Goal: Task Accomplishment & Management: Complete application form

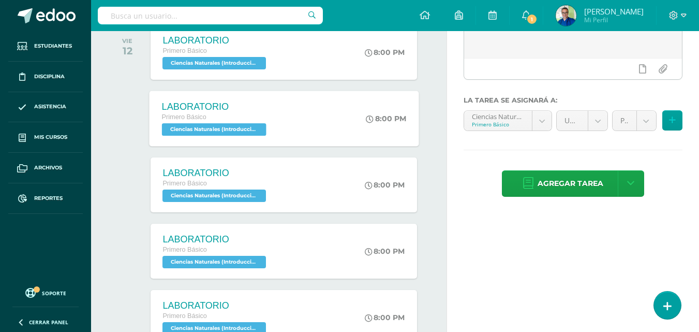
scroll to position [311, 0]
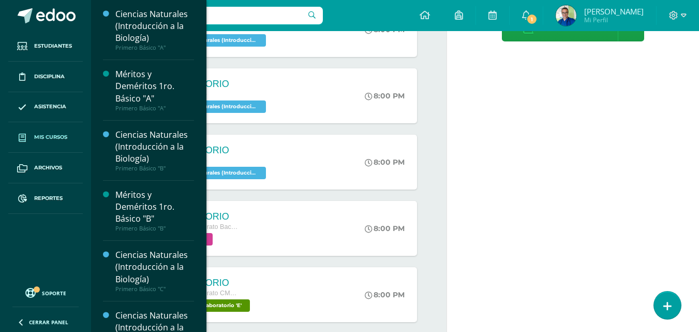
click at [40, 137] on span "Mis cursos" at bounding box center [50, 137] width 33 height 8
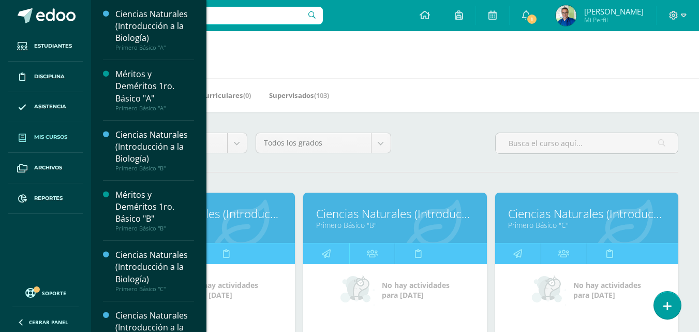
click at [254, 216] on link "Ciencias Naturales (Introducción a la Biología)" at bounding box center [203, 213] width 157 height 16
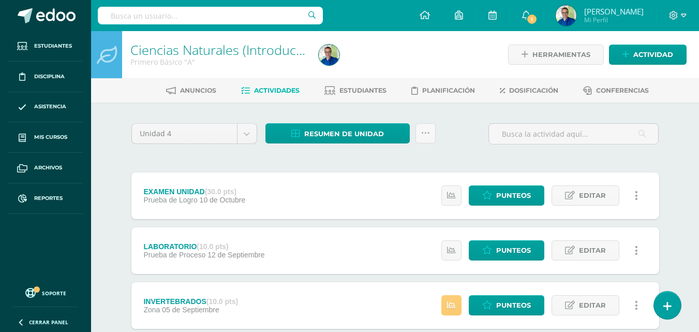
scroll to position [104, 0]
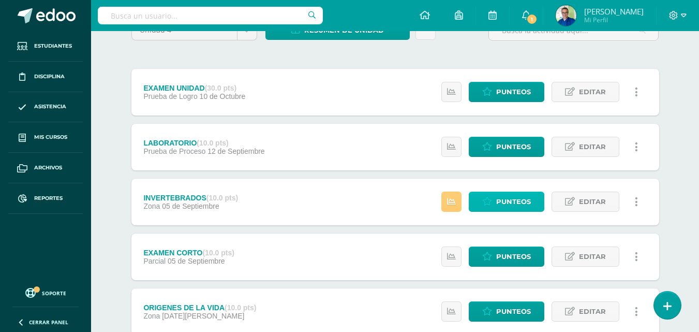
click at [488, 203] on icon at bounding box center [487, 201] width 10 height 9
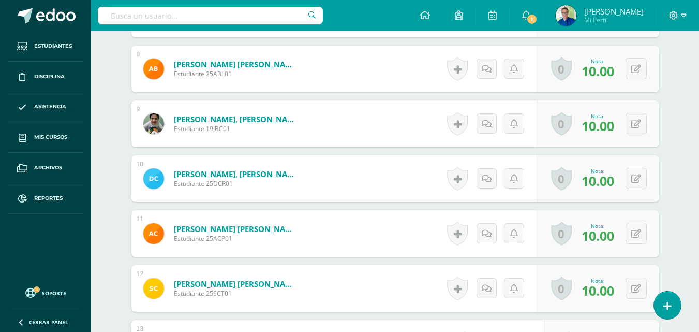
scroll to position [945, 0]
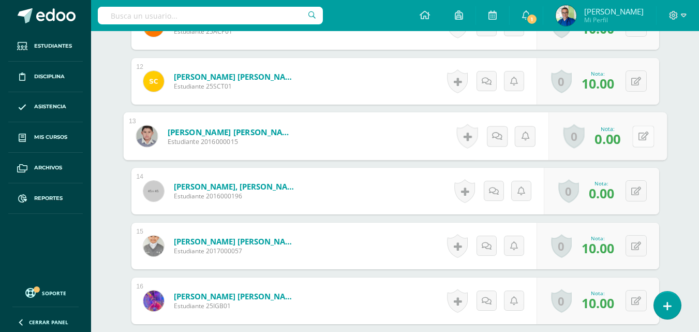
click at [641, 140] on icon at bounding box center [643, 135] width 10 height 9
type input "10"
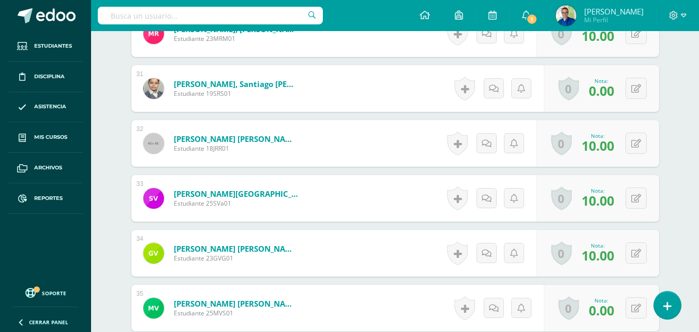
scroll to position [2135, 0]
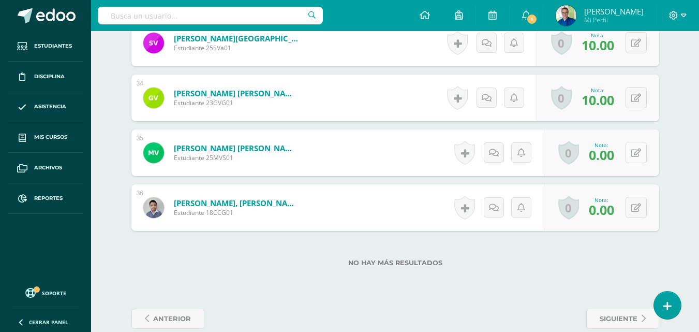
click at [641, 157] on icon at bounding box center [636, 153] width 10 height 9
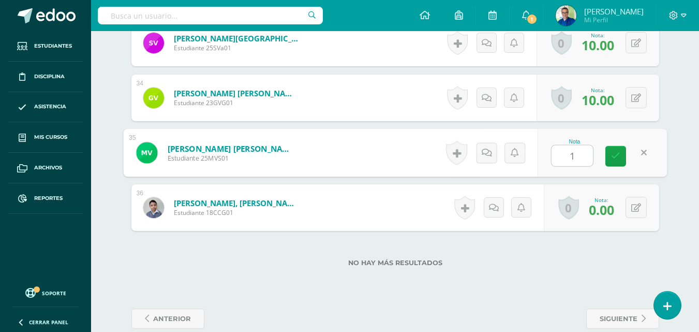
type input "10"
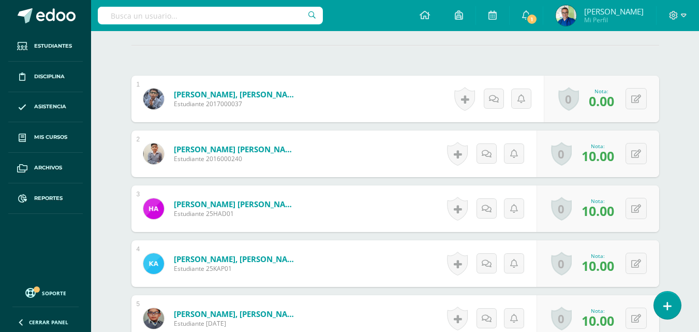
scroll to position [65, 0]
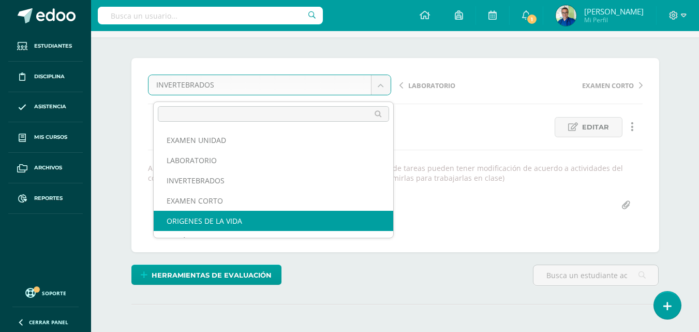
select select "/dashboard/teacher/grade-activity/177969/"
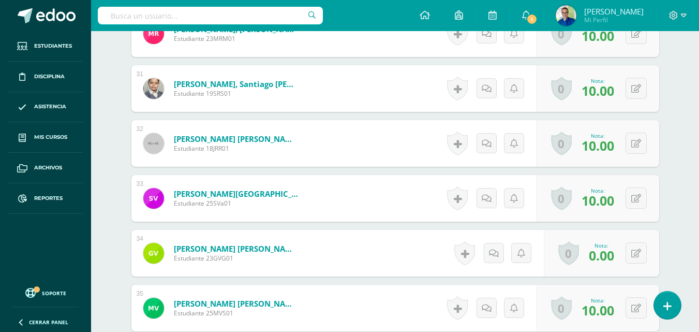
scroll to position [2083, 0]
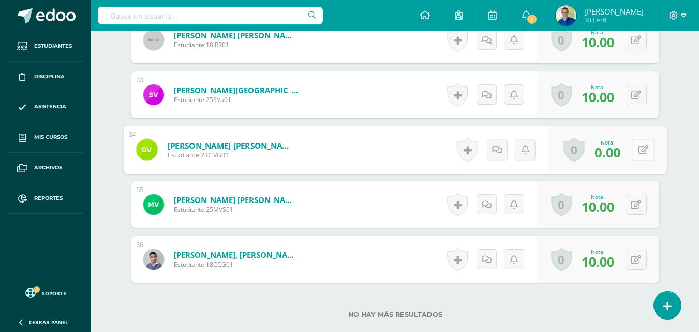
click at [639, 154] on icon at bounding box center [643, 149] width 10 height 9
type input "10"
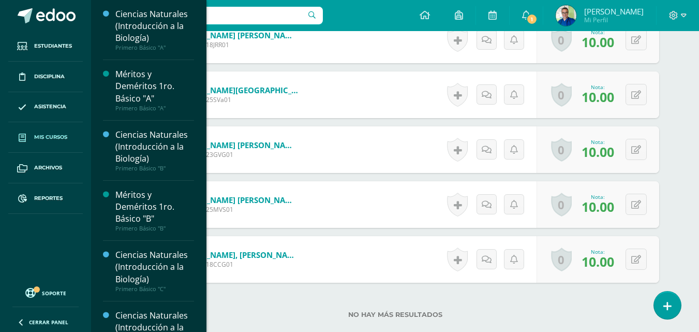
click at [54, 130] on link "Mis cursos" at bounding box center [45, 137] width 75 height 31
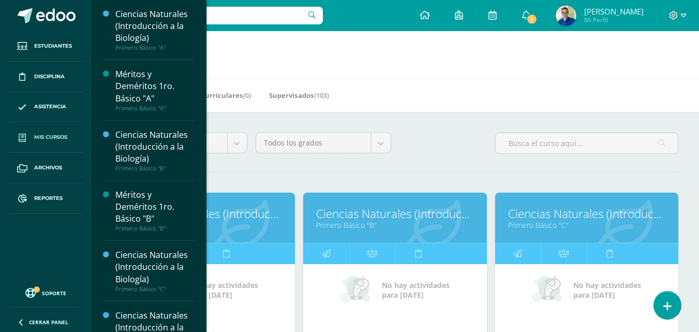
scroll to position [155, 0]
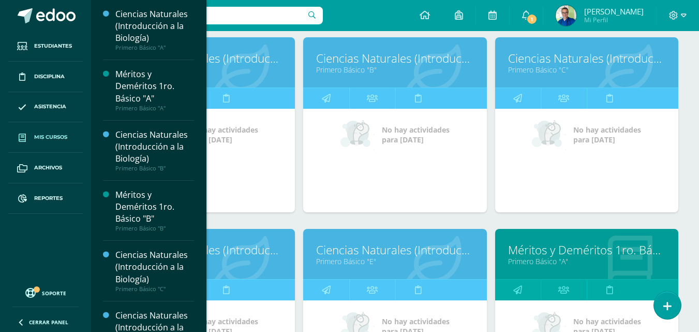
click at [259, 258] on link "Ciencias Naturales (Introducción a la Biología)" at bounding box center [203, 250] width 157 height 16
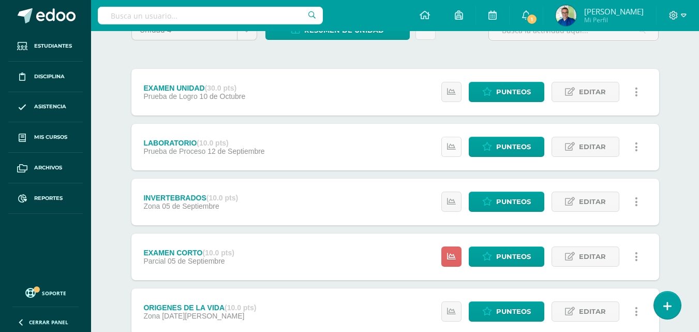
scroll to position [207, 0]
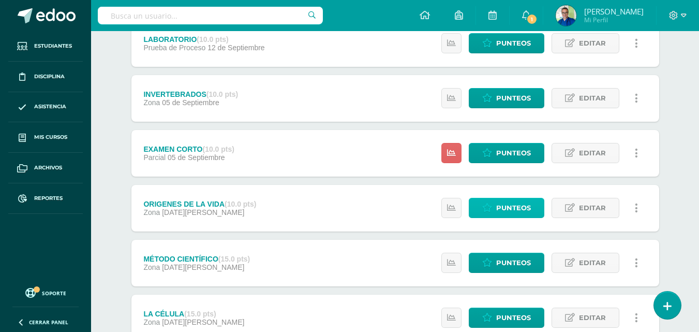
click at [514, 208] on span "Punteos" at bounding box center [513, 207] width 35 height 19
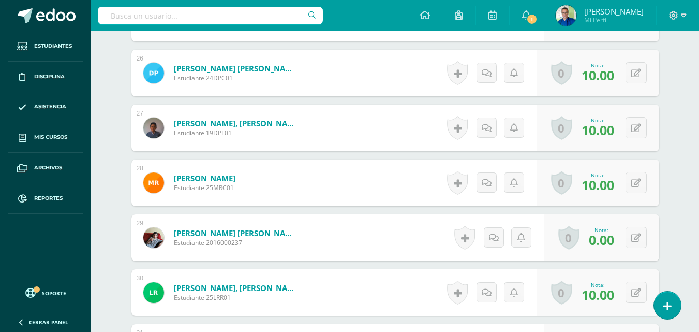
scroll to position [1773, 0]
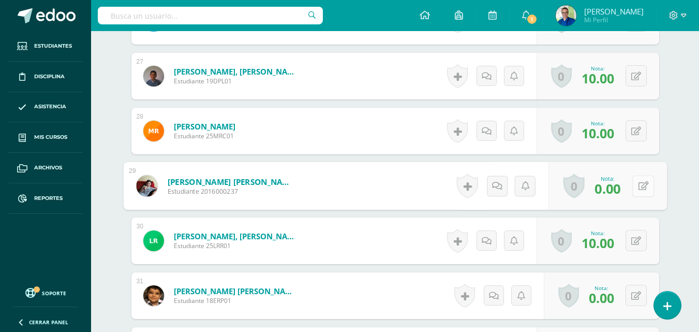
click at [638, 197] on button at bounding box center [643, 186] width 22 height 22
type input "10"
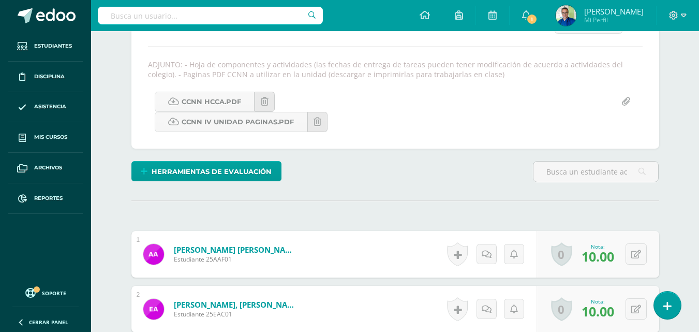
scroll to position [0, 0]
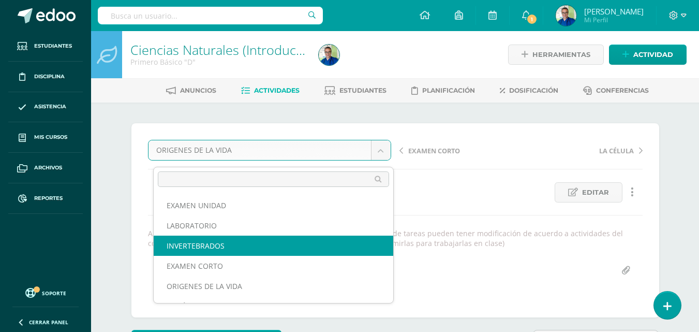
select select "/dashboard/teacher/grade-activity/177973/"
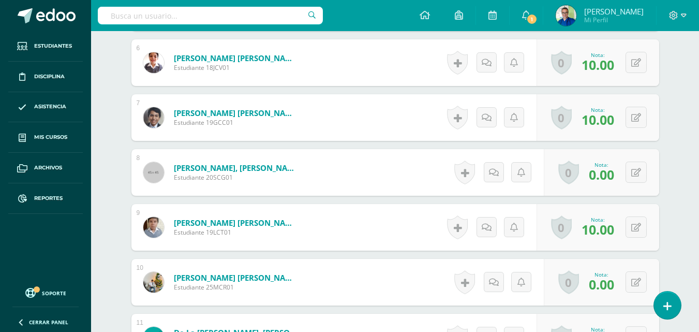
scroll to position [686, 0]
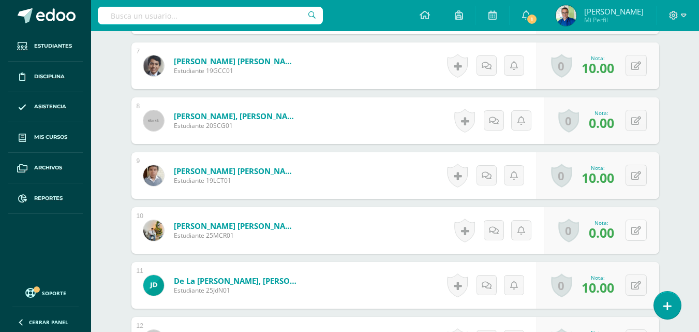
click at [635, 241] on button at bounding box center [636, 229] width 21 height 21
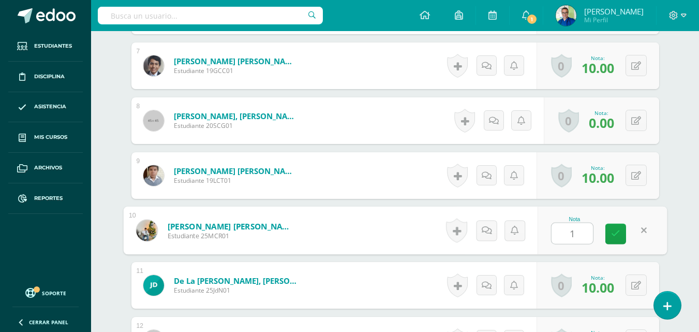
type input "10"
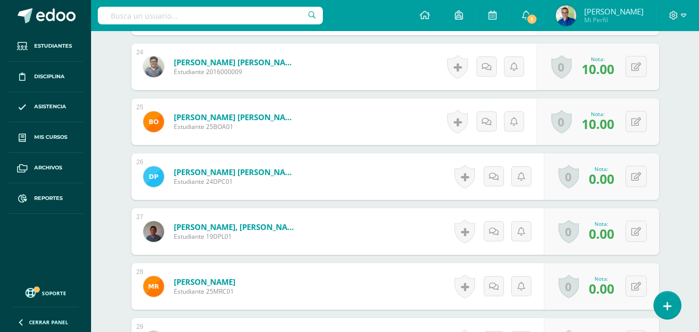
scroll to position [1721, 0]
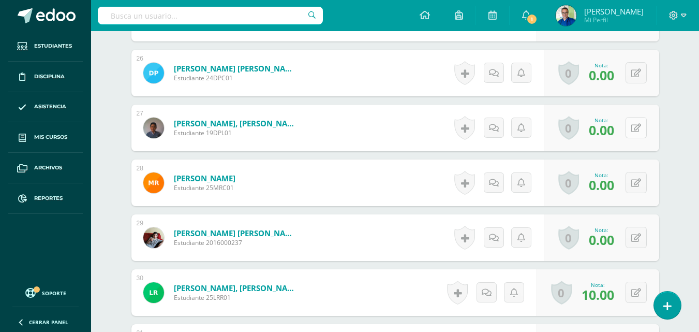
click at [638, 132] on icon at bounding box center [636, 128] width 10 height 9
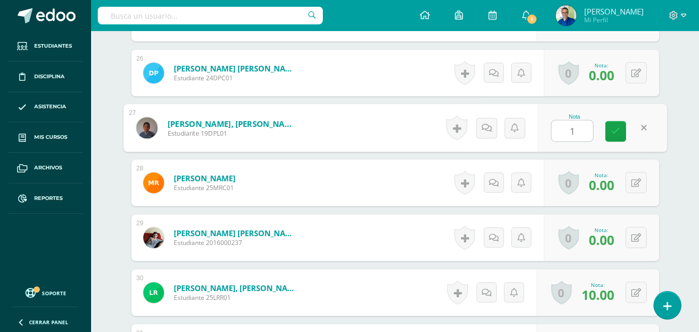
type input "10"
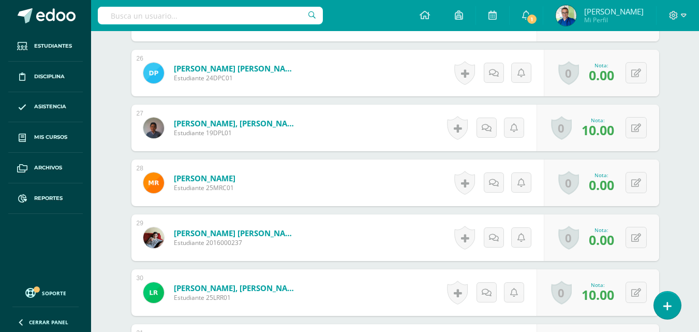
scroll to position [1773, 0]
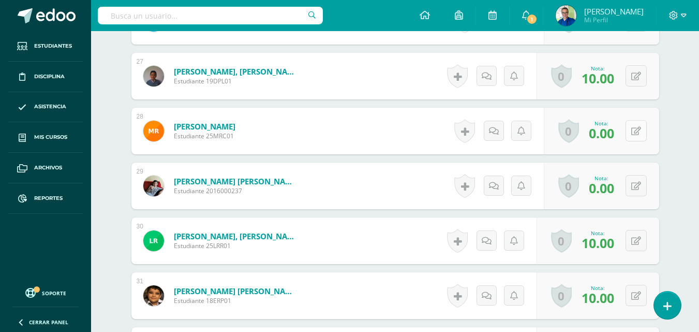
click at [643, 141] on button at bounding box center [636, 130] width 21 height 21
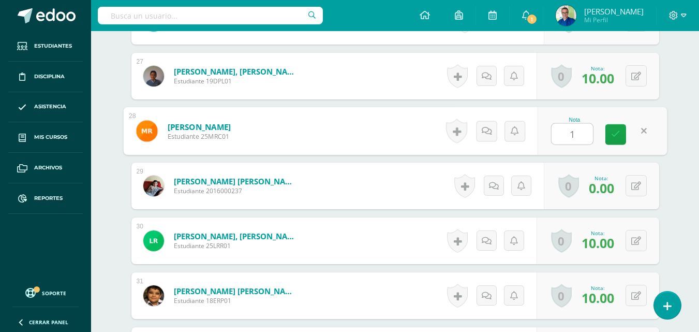
type input "10"
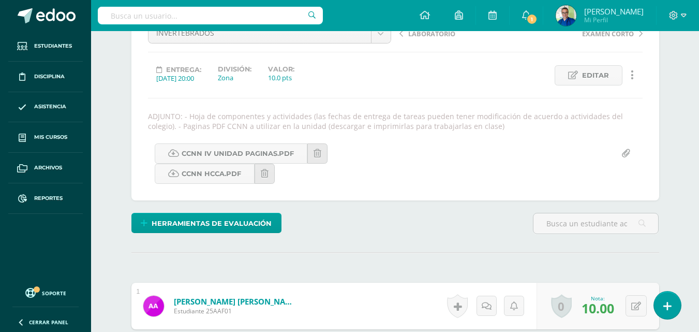
scroll to position [0, 0]
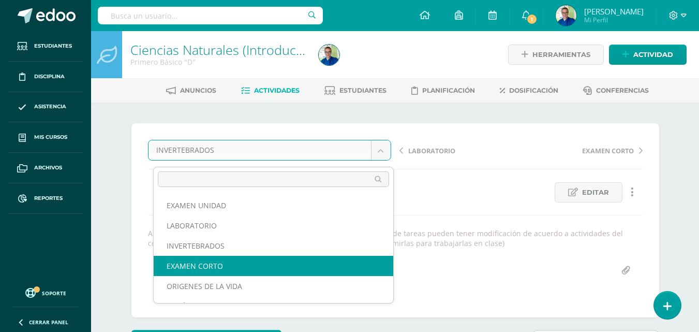
select select "/dashboard/teacher/grade-activity/177986/"
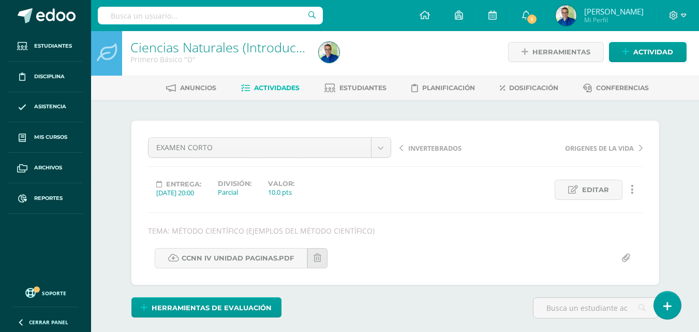
scroll to position [210, 0]
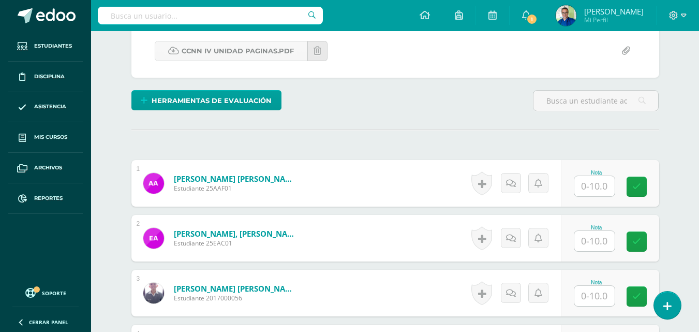
drag, startPoint x: 586, startPoint y: 193, endPoint x: 472, endPoint y: 147, distance: 121.9
click at [587, 192] on input "text" at bounding box center [594, 186] width 40 height 20
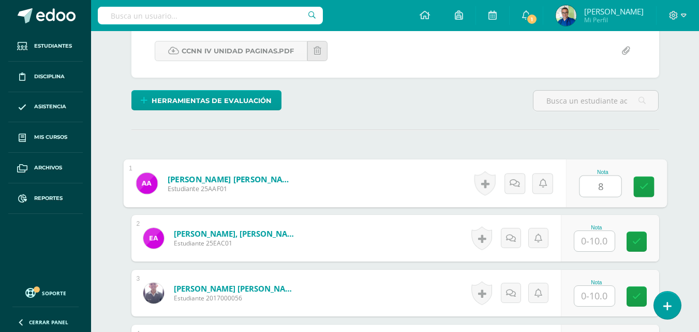
type input "8"
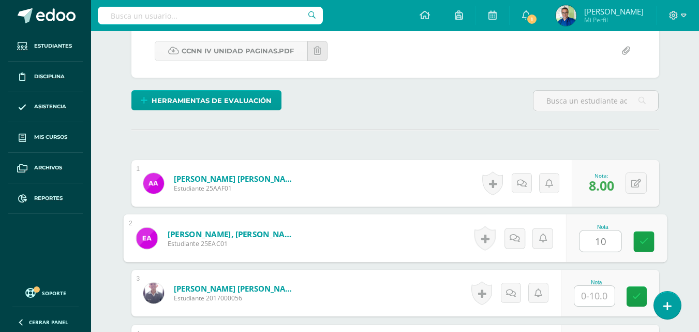
type input "10"
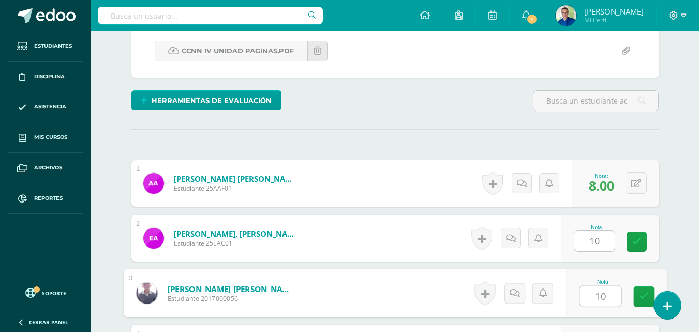
type input "10"
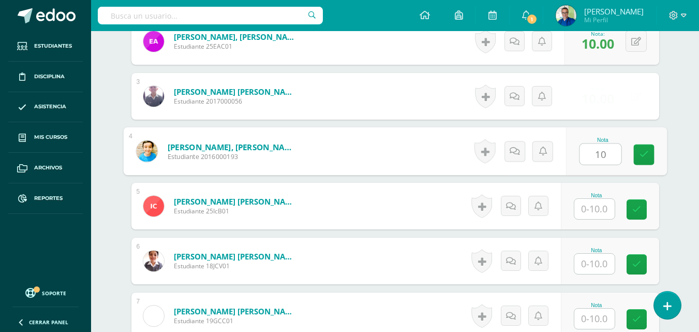
type input "10"
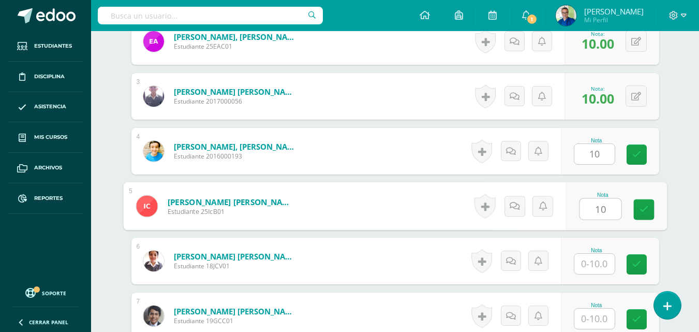
type input "10"
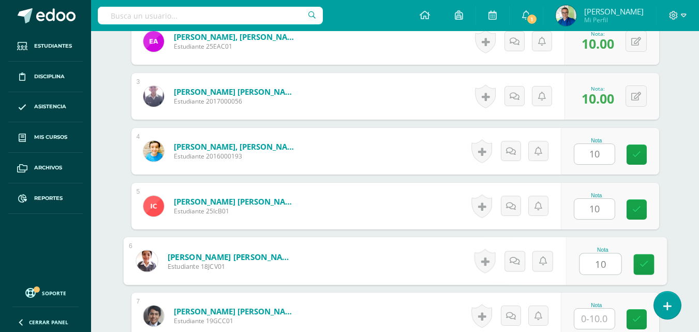
type input "10"
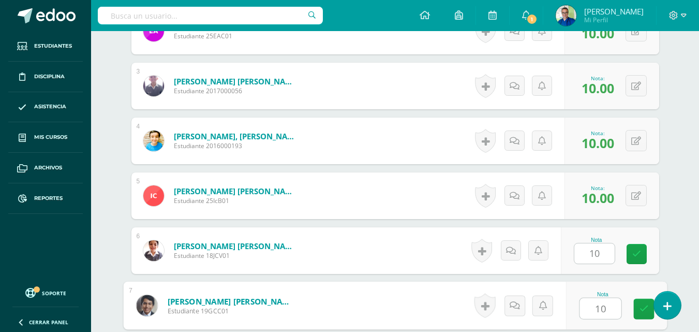
type input "10"
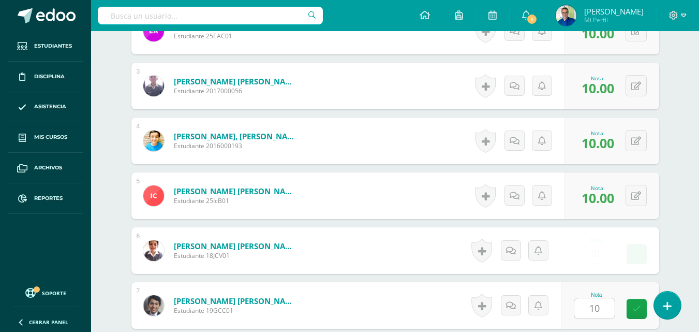
scroll to position [628, 0]
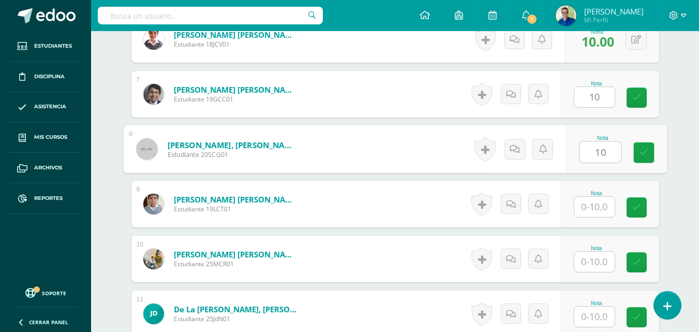
type input "10"
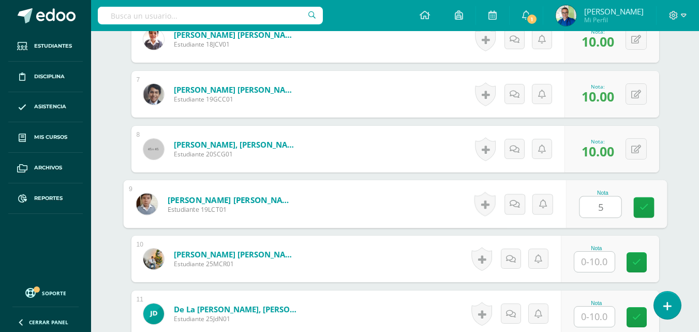
type input "5"
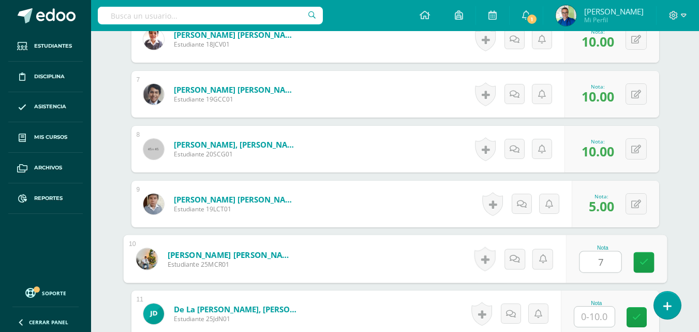
type input "7"
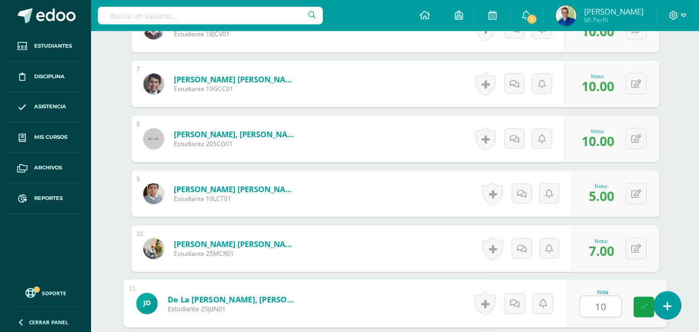
type input "10"
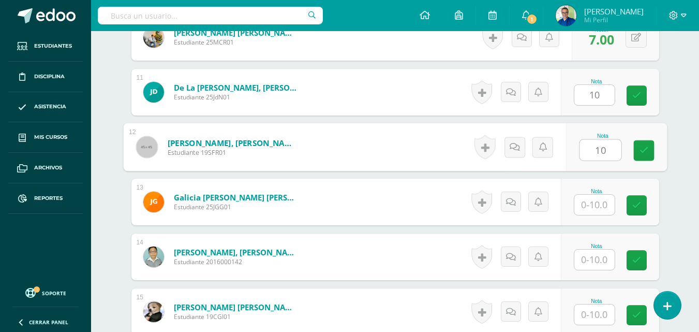
type input "10"
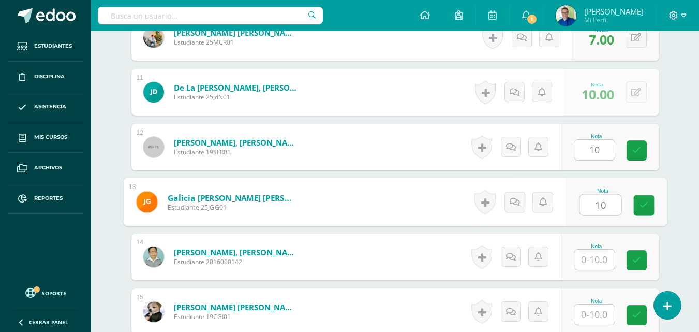
type input "10"
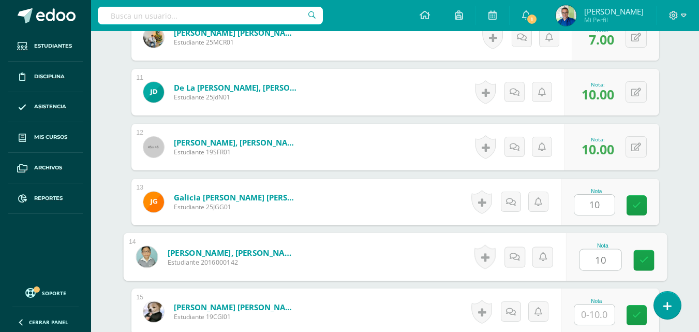
type input "10"
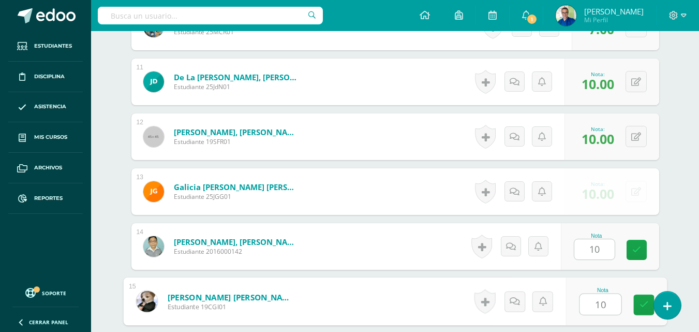
type input "10"
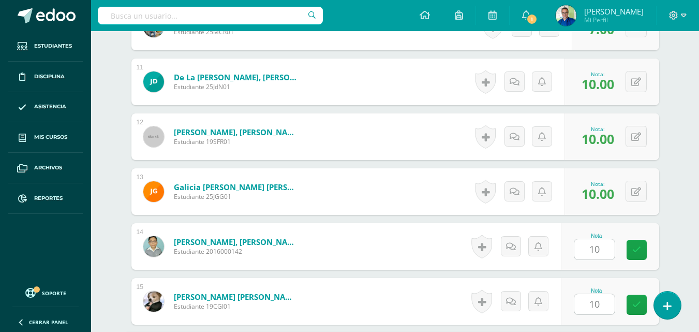
scroll to position [1071, 0]
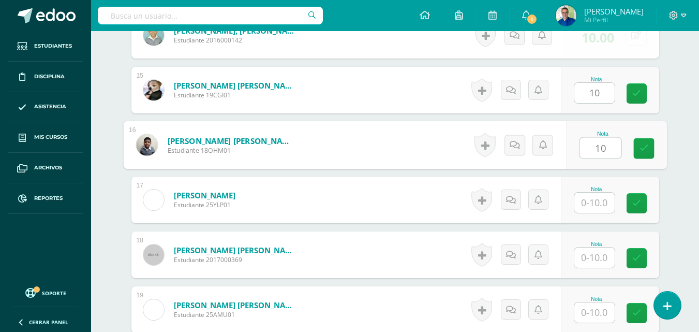
type input "10"
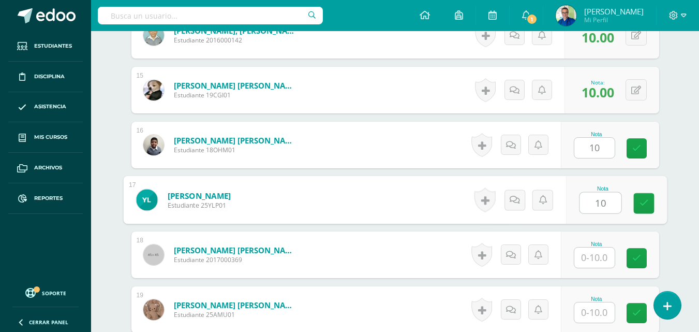
type input "10"
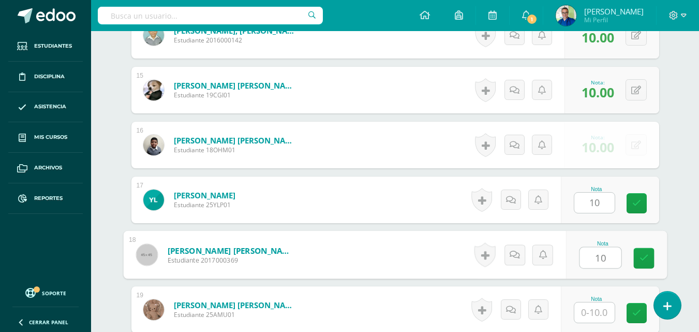
type input "10"
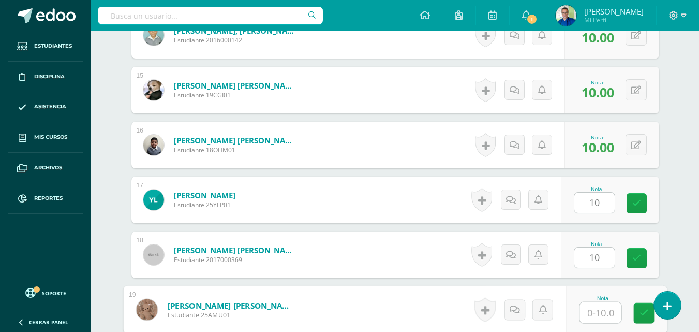
scroll to position [1081, 0]
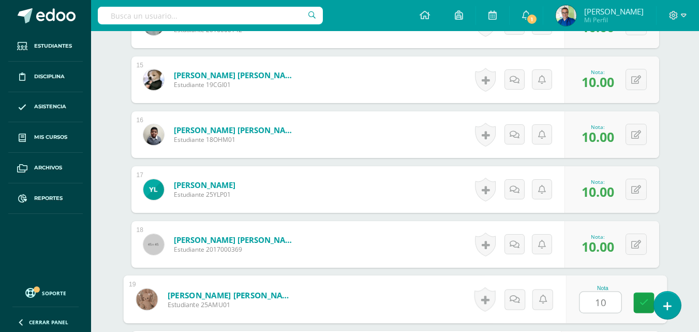
type input "10"
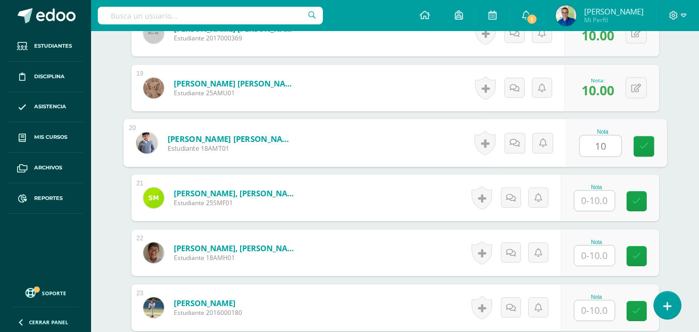
type input "10"
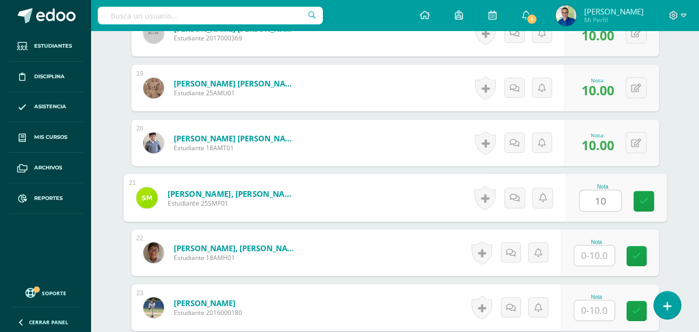
type input "10"
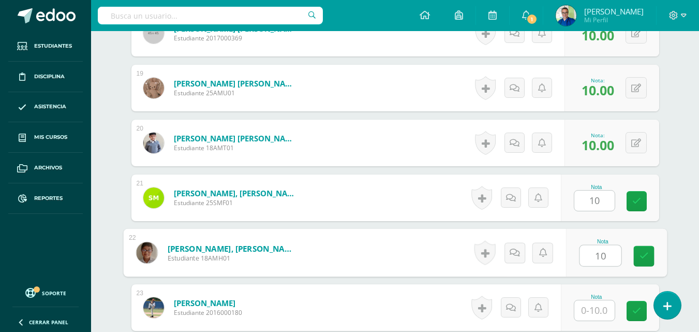
type input "10"
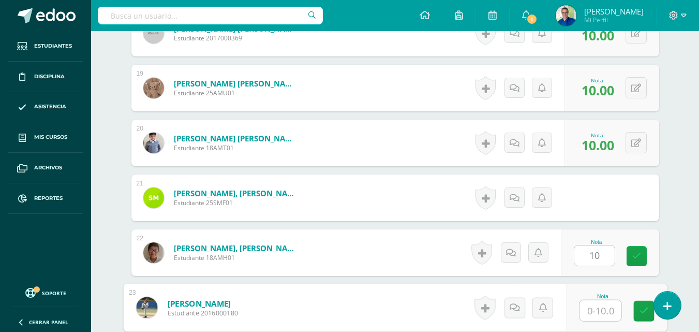
scroll to position [1303, 0]
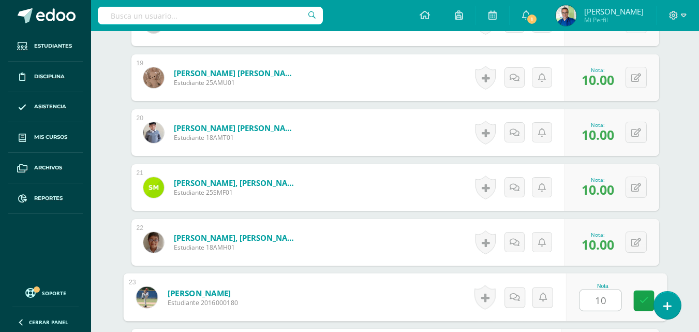
type input "10"
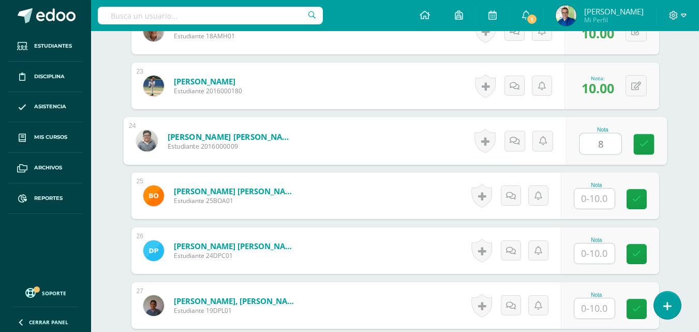
type input "8"
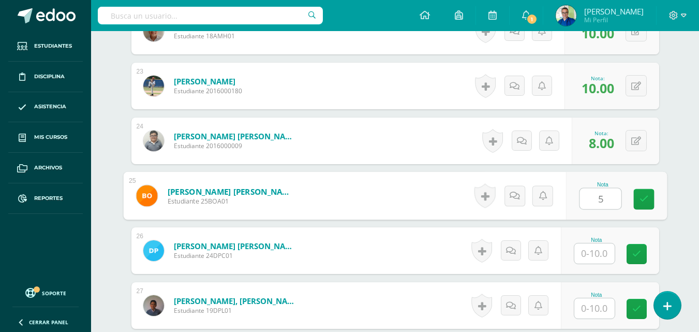
type input "5"
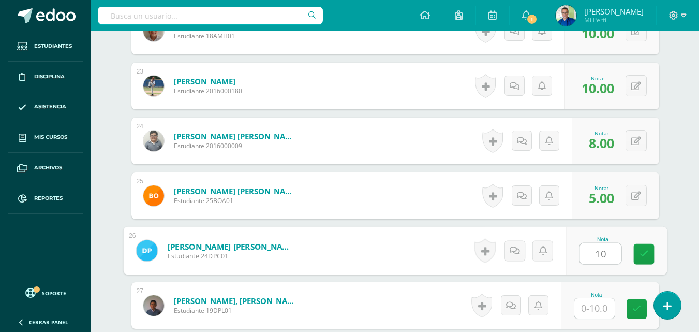
type input "10"
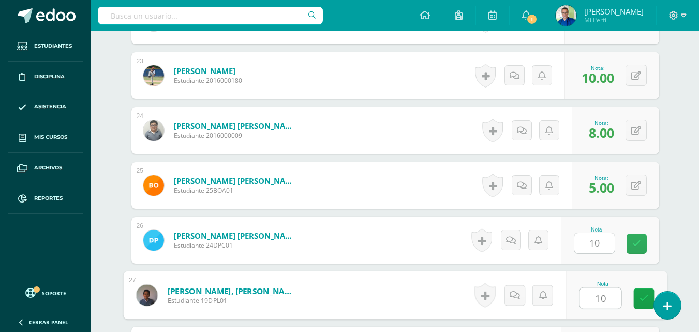
type input "10"
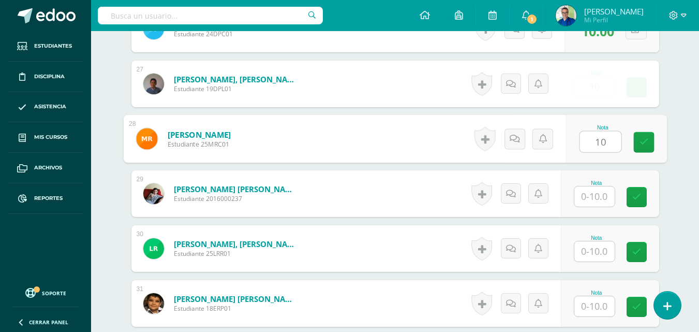
type input "10"
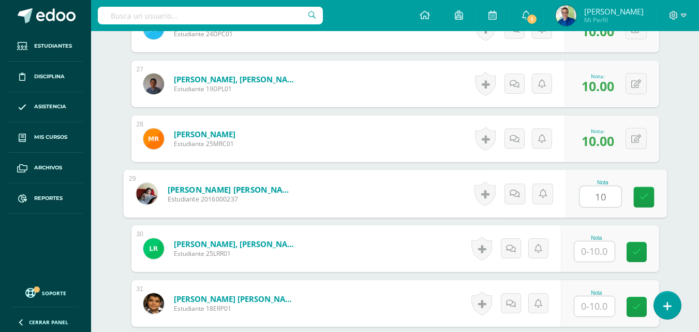
type input "10"
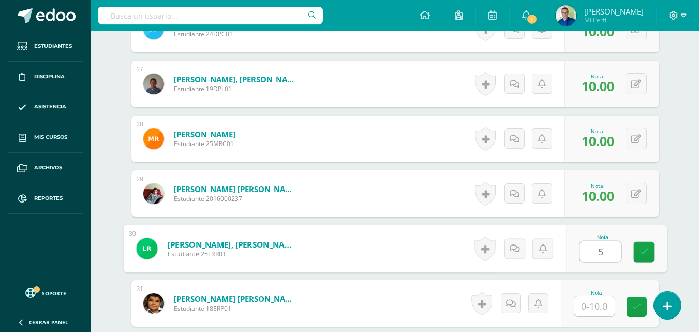
type input "5"
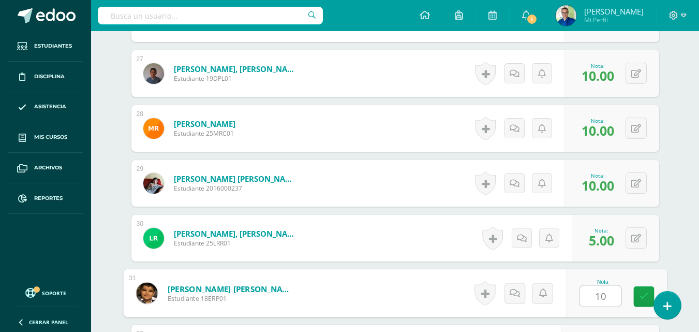
type input "10"
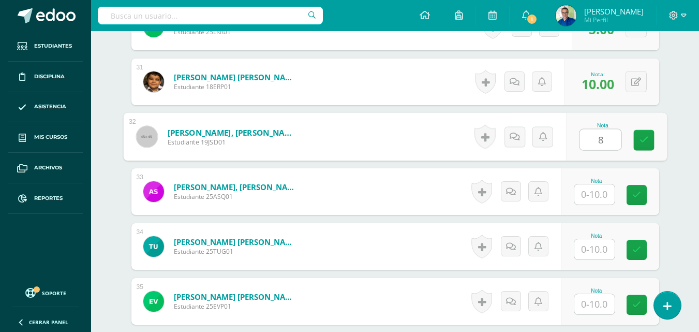
type input "8"
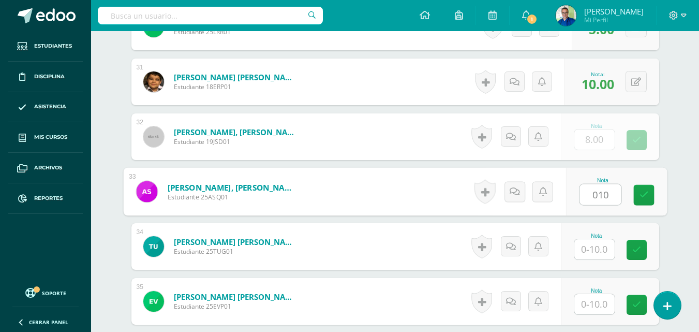
type input "010"
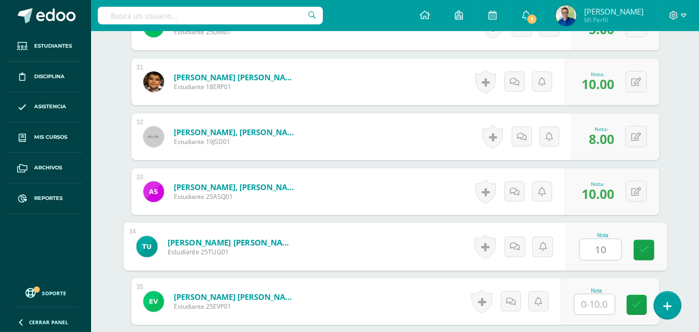
type input "10"
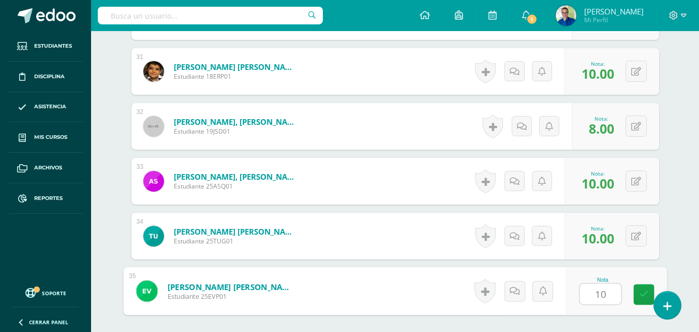
type input "10"
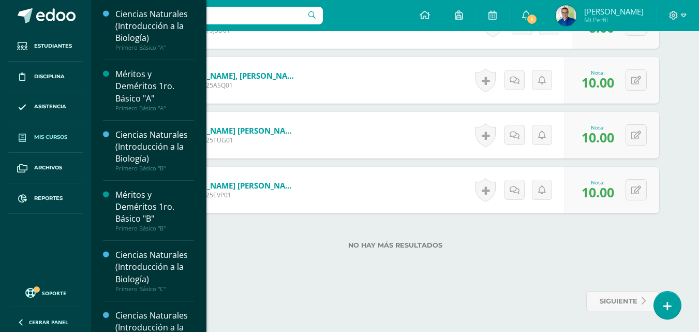
click at [51, 135] on span "Mis cursos" at bounding box center [50, 137] width 33 height 8
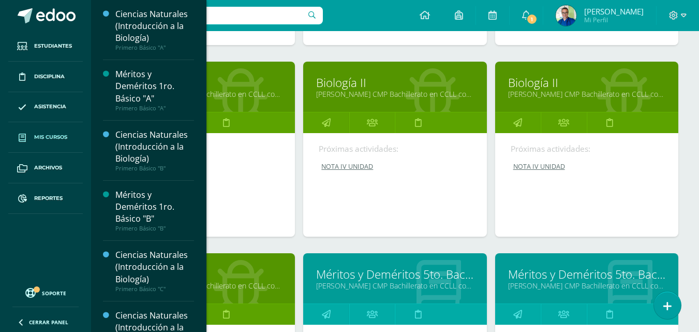
scroll to position [1451, 0]
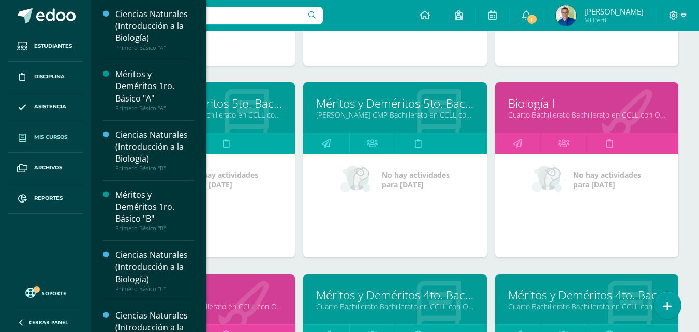
click at [544, 120] on link "Cuarto Bachillerato Bachillerato en CCLL con Orientación en Diseño Gráfico "A"" at bounding box center [586, 115] width 157 height 10
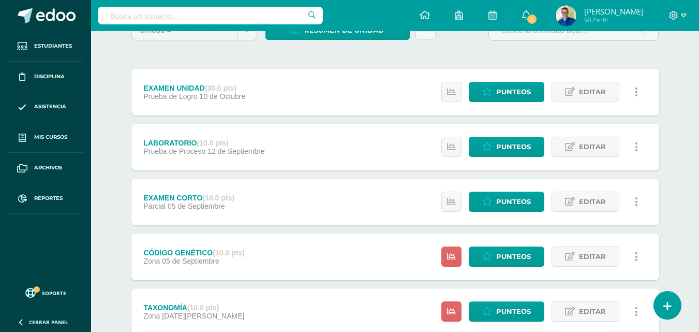
scroll to position [207, 0]
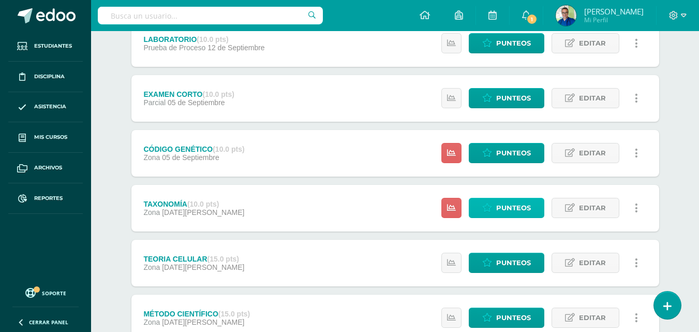
click at [516, 212] on span "Punteos" at bounding box center [513, 207] width 35 height 19
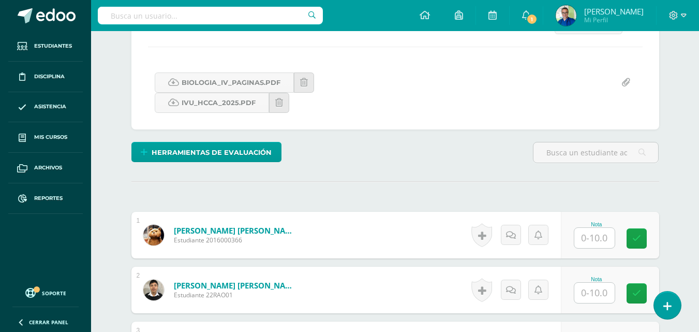
scroll to position [220, 0]
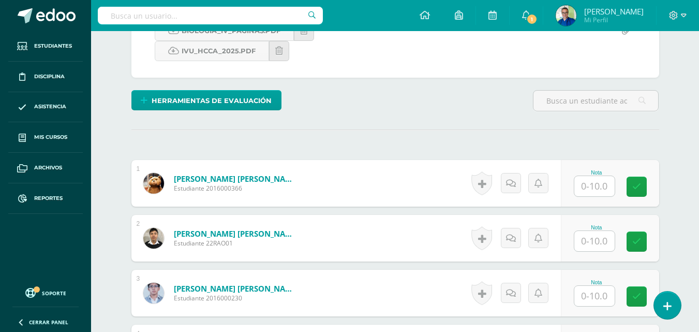
click at [600, 196] on input "text" at bounding box center [594, 186] width 40 height 20
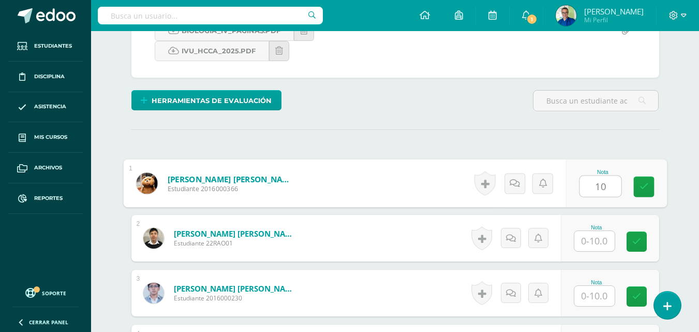
type input "10"
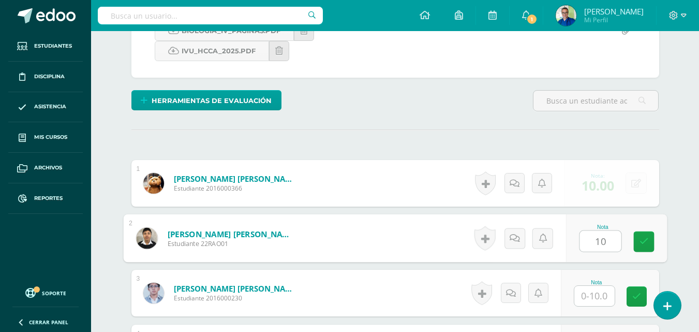
type input "10"
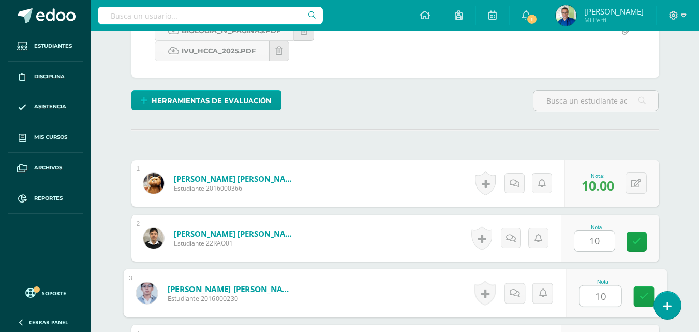
type input "10"
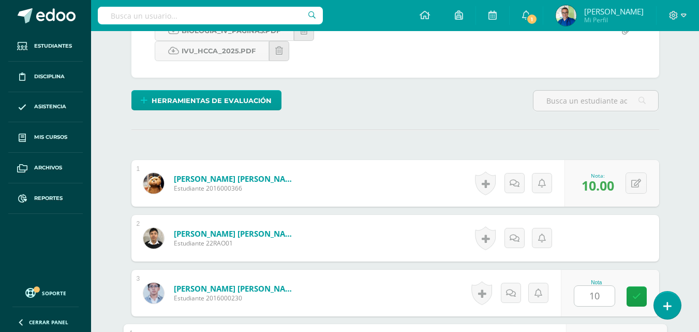
scroll to position [417, 0]
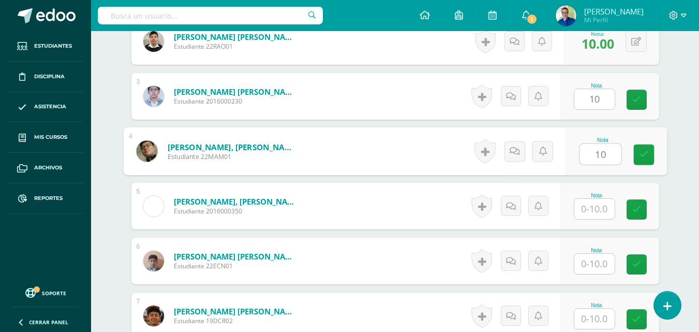
type input "10"
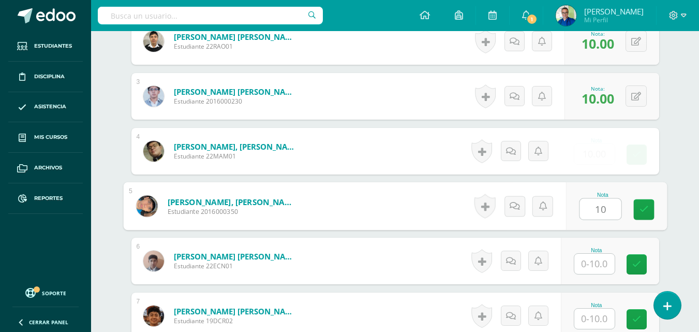
type input "10"
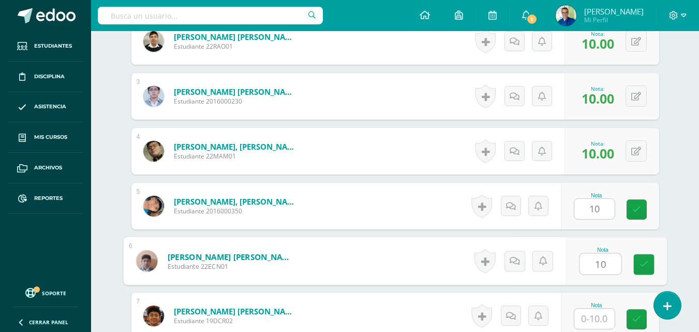
type input "10"
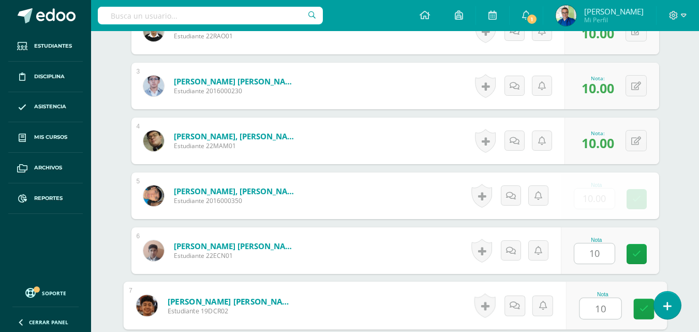
type input "10"
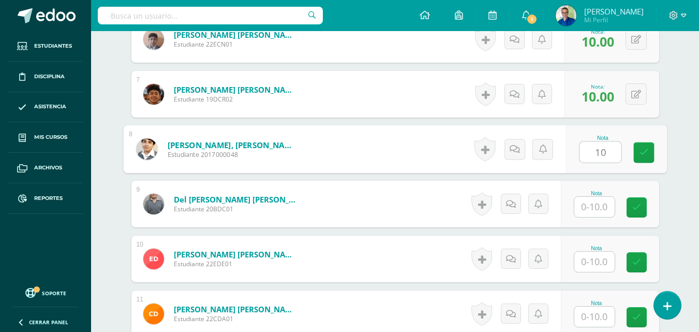
type input "10"
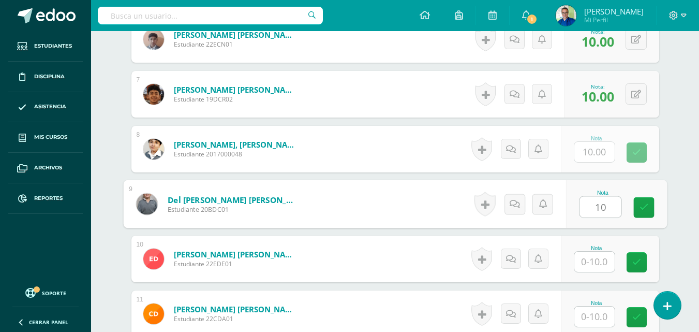
type input "10"
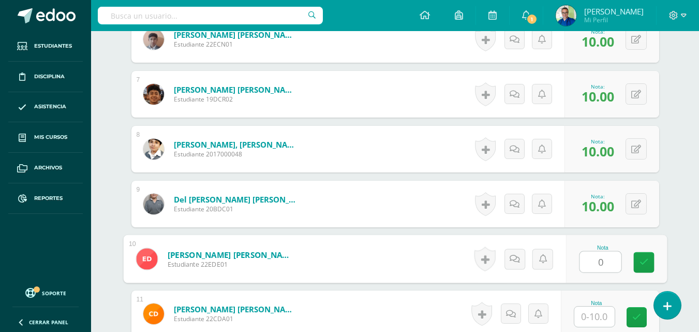
type input "0"
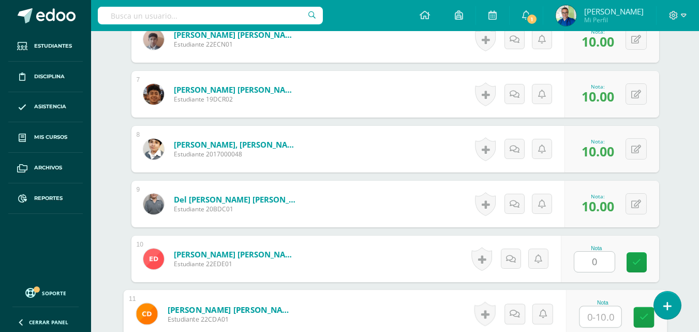
scroll to position [648, 0]
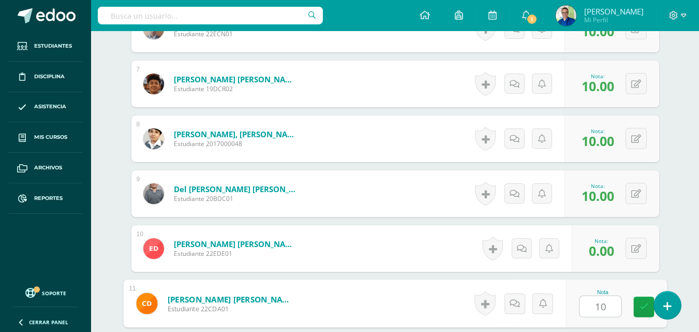
type input "10"
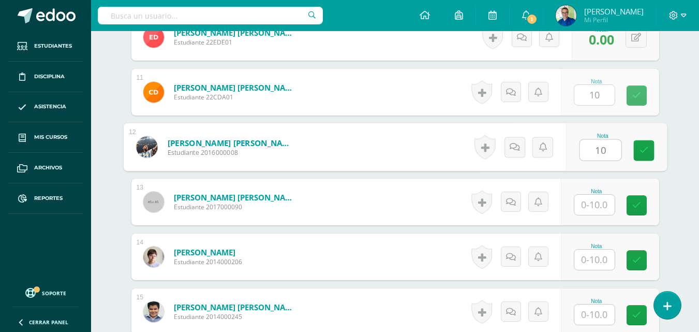
type input "10"
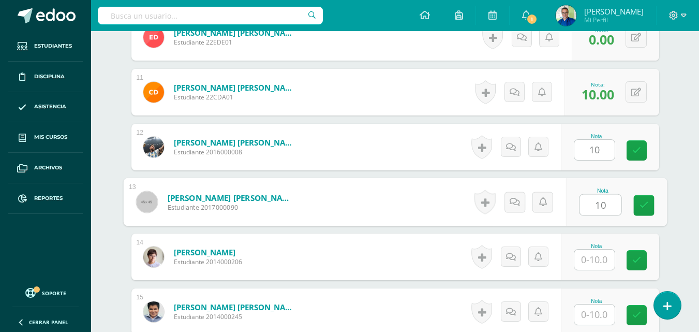
type input "10"
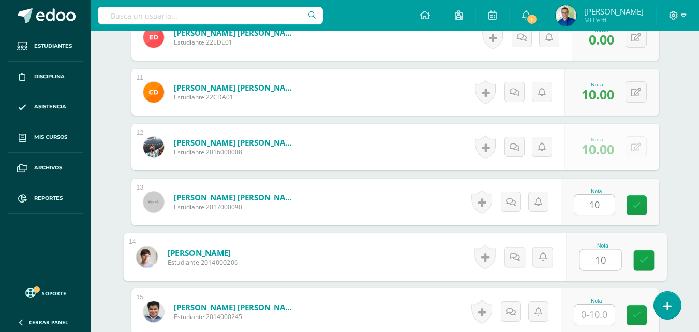
type input "10"
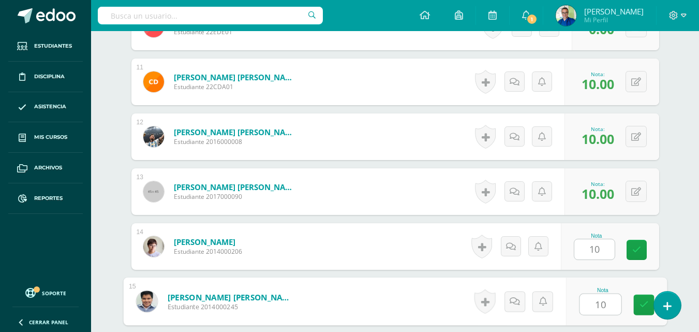
type input "10"
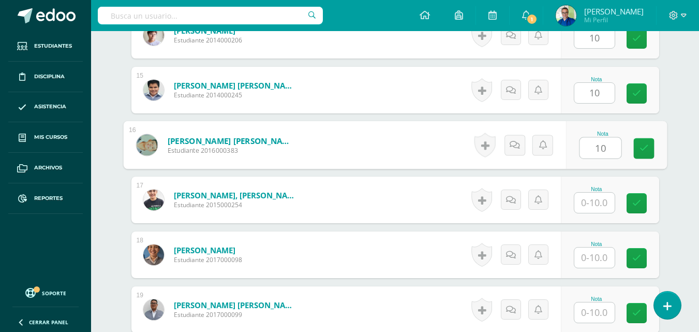
type input "10"
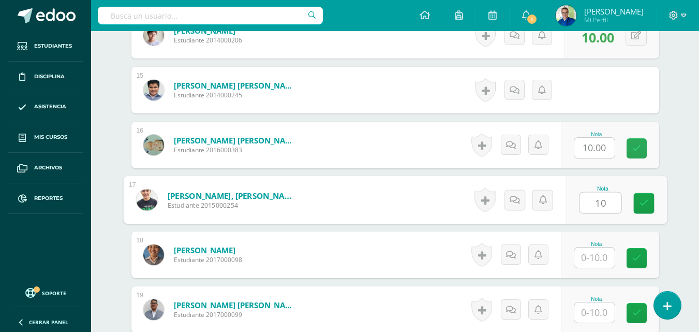
type input "10"
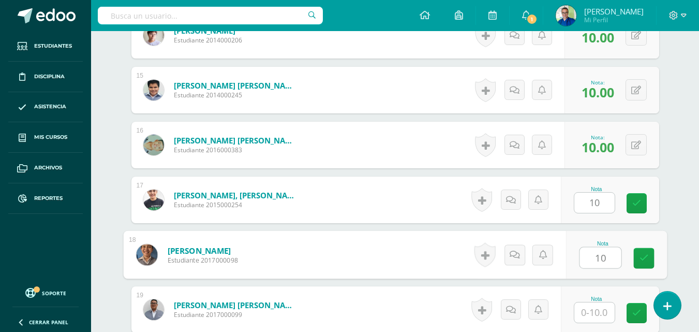
type input "10"
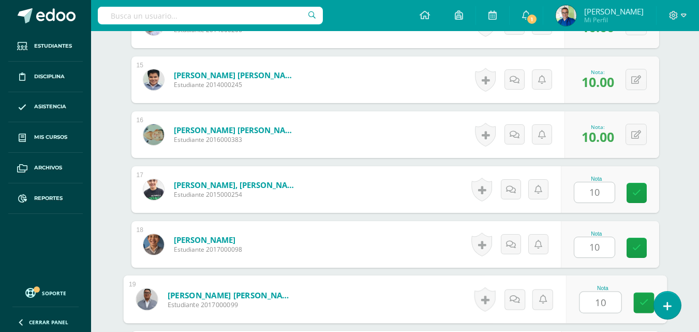
type input "10"
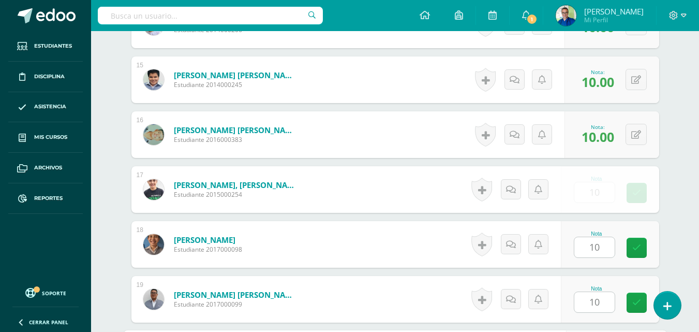
scroll to position [1303, 0]
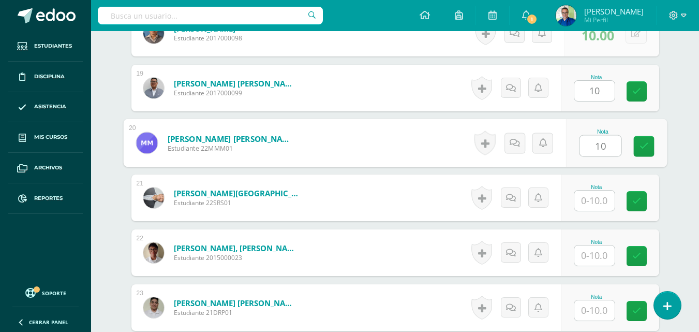
type input "10"
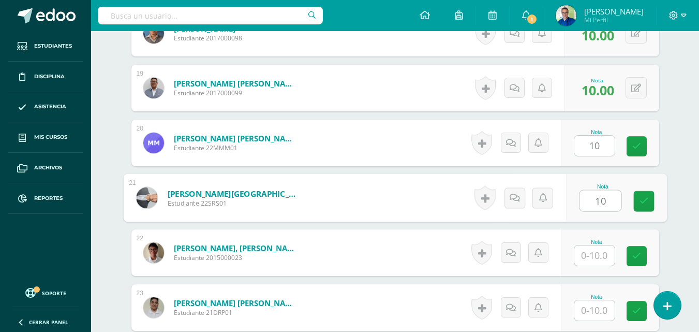
type input "10"
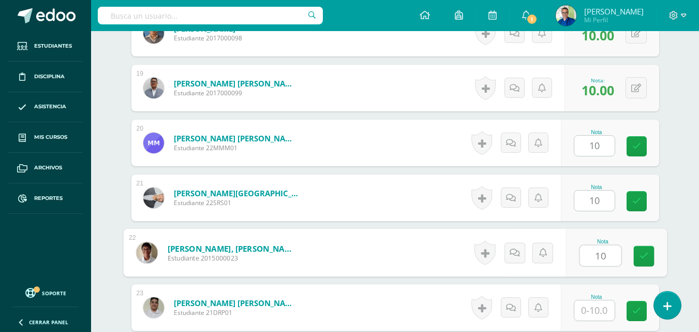
type input "10"
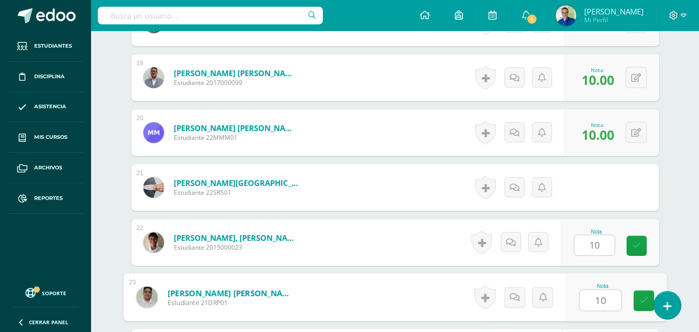
type input "10"
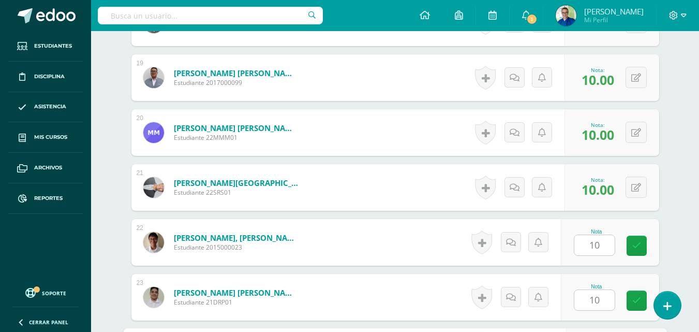
scroll to position [1524, 0]
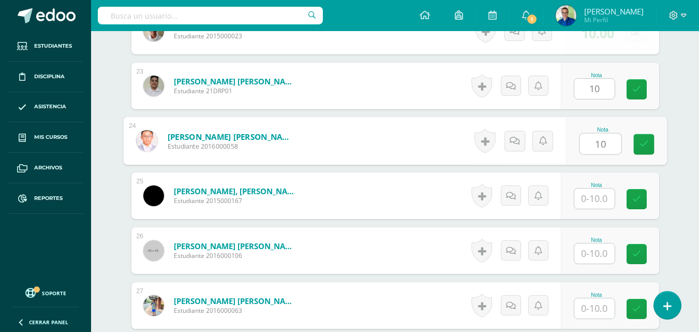
type input "10"
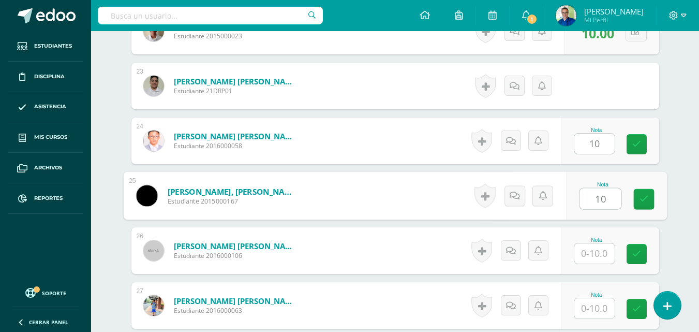
type input "10"
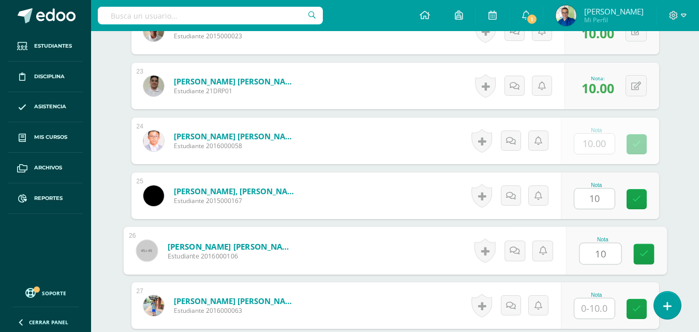
type input "10"
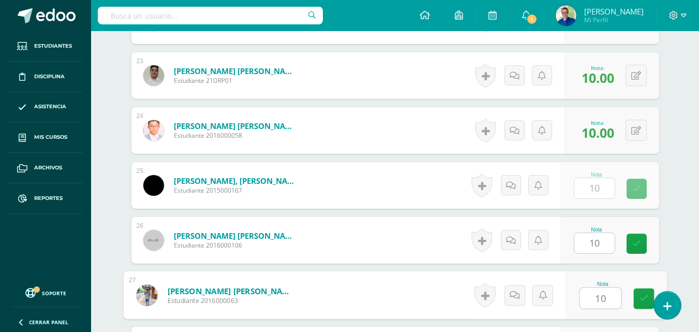
type input "10"
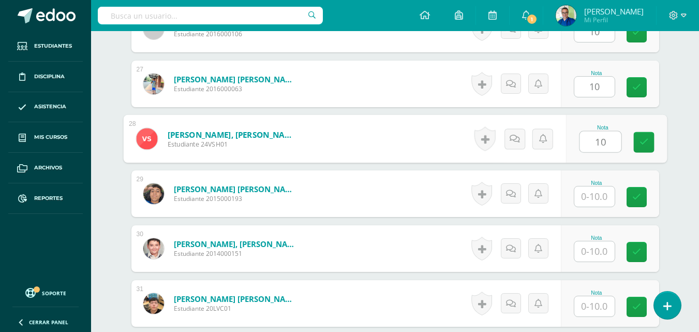
type input "10"
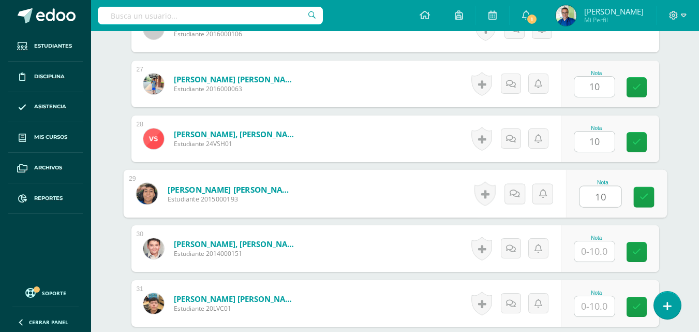
type input "10"
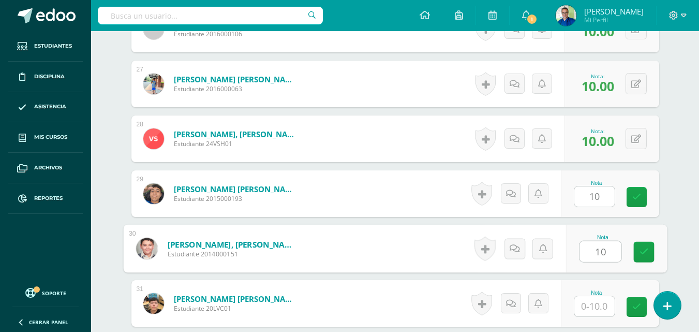
type input "10"
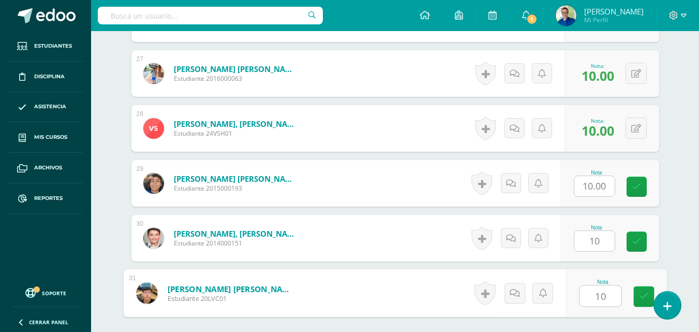
type input "10"
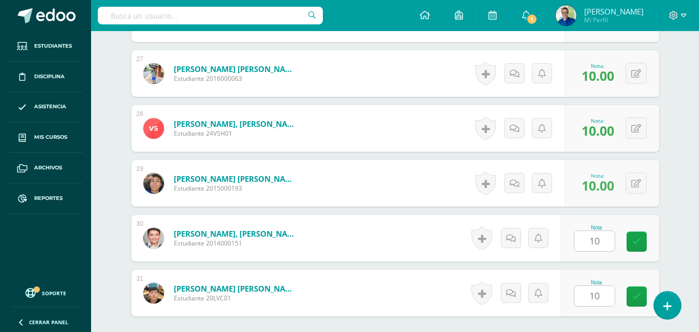
scroll to position [1888, 0]
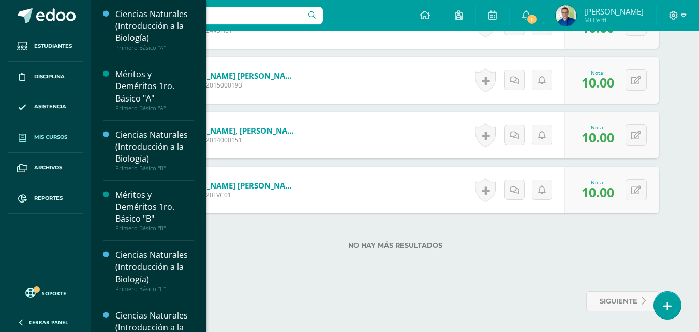
click at [57, 137] on span "Mis cursos" at bounding box center [50, 137] width 33 height 8
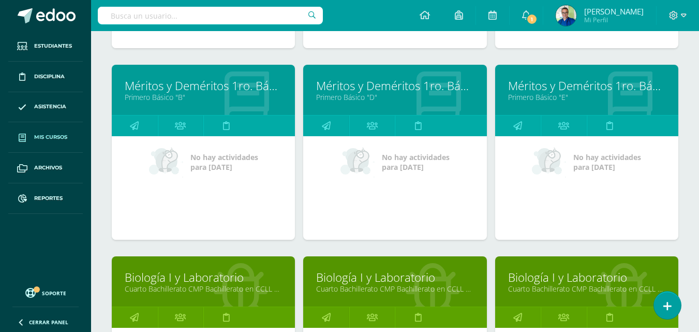
scroll to position [614, 0]
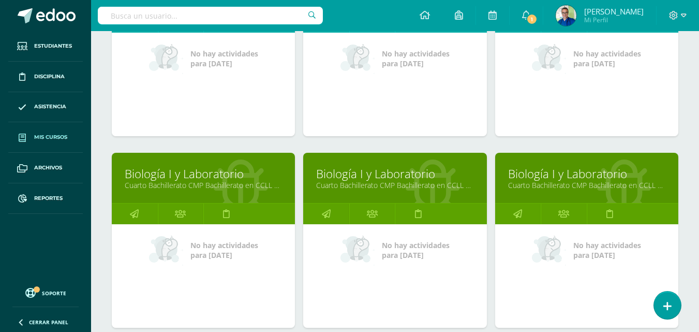
click at [186, 182] on link "Biología I y Laboratorio" at bounding box center [203, 174] width 157 height 16
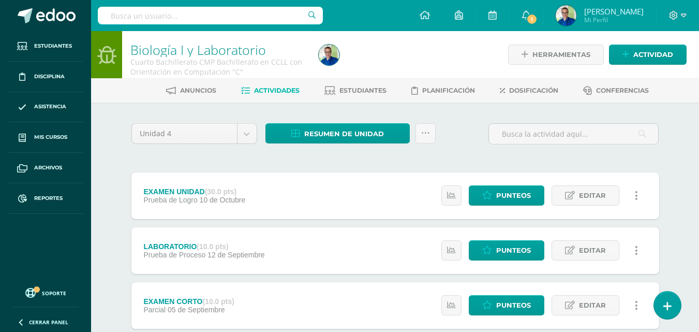
scroll to position [155, 0]
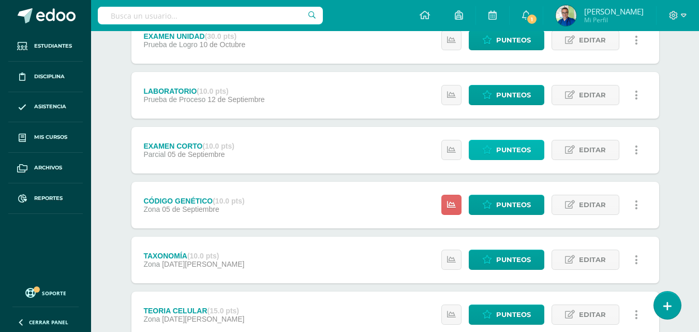
click at [500, 155] on span "Punteos" at bounding box center [513, 149] width 35 height 19
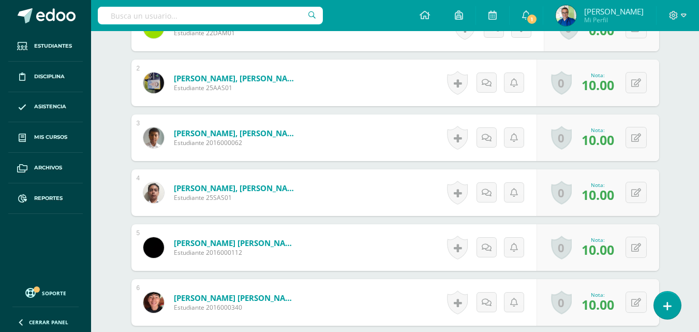
scroll to position [261, 0]
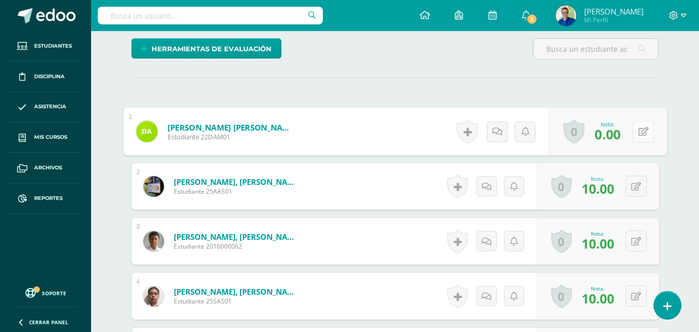
click at [641, 136] on icon at bounding box center [643, 131] width 10 height 9
type input "10"
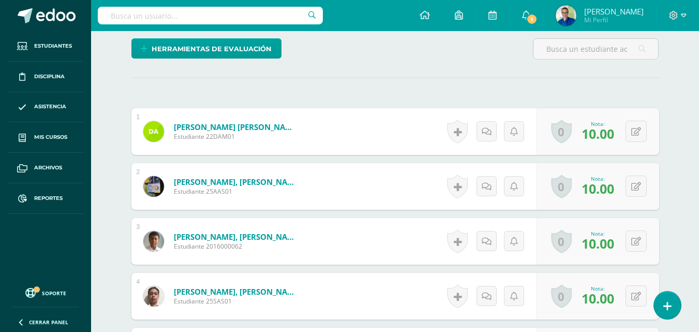
scroll to position [210, 0]
